Goal: Transaction & Acquisition: Purchase product/service

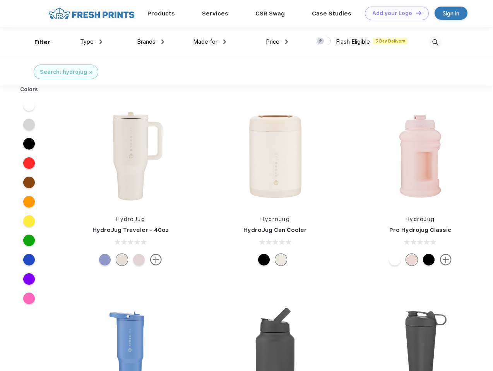
click at [394, 13] on link "Add your Logo Design Tool" at bounding box center [397, 14] width 64 height 14
click at [0, 0] on div "Design Tool" at bounding box center [0, 0] width 0 height 0
click at [415, 13] on link "Add your Logo Design Tool" at bounding box center [397, 14] width 64 height 14
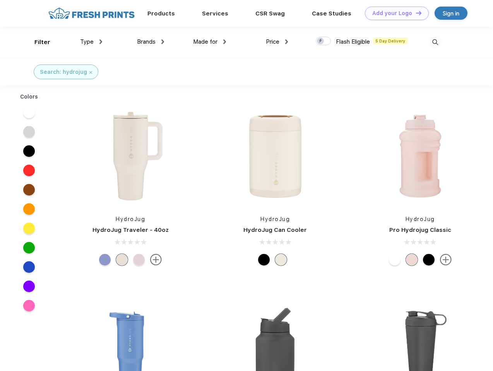
click at [37, 42] on div "Filter" at bounding box center [42, 42] width 16 height 9
click at [91, 42] on span "Type" at bounding box center [87, 41] width 14 height 7
click at [151, 42] on span "Brands" at bounding box center [146, 41] width 19 height 7
click at [210, 42] on span "Made for" at bounding box center [205, 41] width 24 height 7
click at [277, 42] on span "Price" at bounding box center [273, 41] width 14 height 7
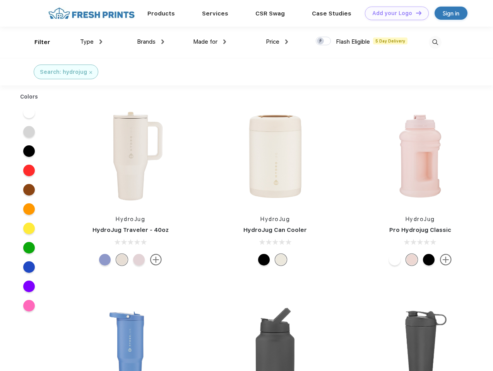
click at [323, 41] on div at bounding box center [323, 41] width 15 height 9
click at [321, 41] on input "checkbox" at bounding box center [318, 38] width 5 height 5
click at [435, 42] on img at bounding box center [435, 42] width 13 height 13
